Goal: Task Accomplishment & Management: Manage account settings

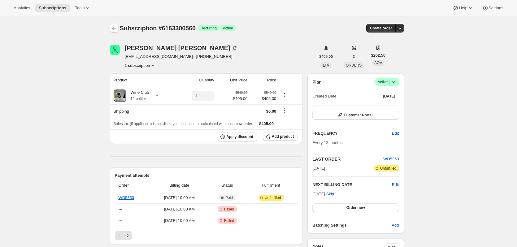
click at [115, 28] on icon "Subscriptions" at bounding box center [114, 28] width 6 height 6
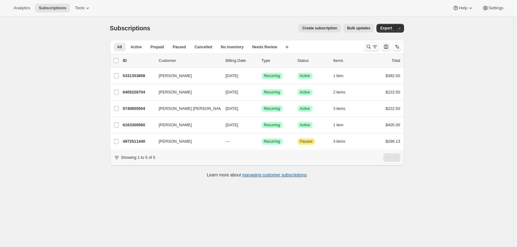
click at [375, 46] on icon "Search and filter results" at bounding box center [375, 47] width 6 height 6
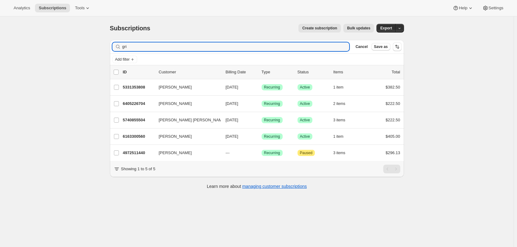
drag, startPoint x: 173, startPoint y: 50, endPoint x: 92, endPoint y: 42, distance: 82.0
click at [92, 42] on div "Subscriptions. This page is ready Subscriptions Create subscription Bulk update…" at bounding box center [257, 139] width 514 height 247
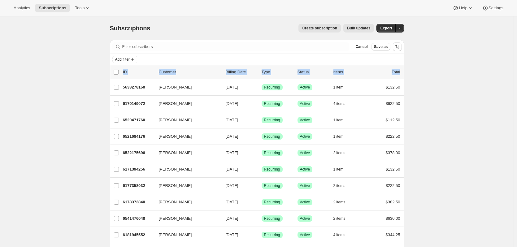
click at [368, 46] on span "Cancel" at bounding box center [362, 46] width 12 height 5
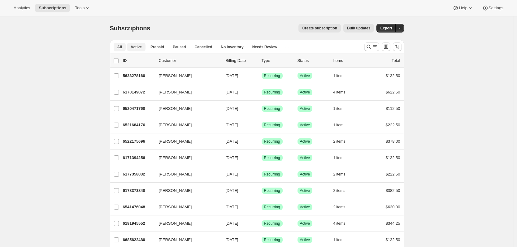
click at [140, 46] on span "Active" at bounding box center [136, 47] width 11 height 5
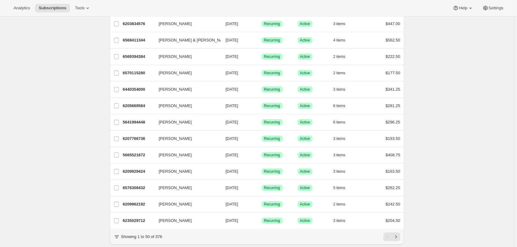
scroll to position [680, 0]
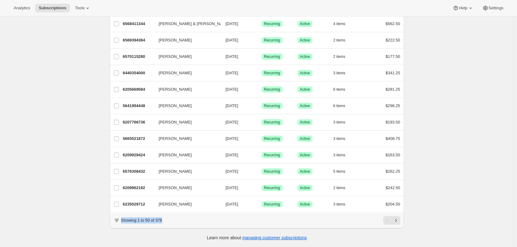
drag, startPoint x: 168, startPoint y: 218, endPoint x: 88, endPoint y: 213, distance: 79.4
